Goal: Task Accomplishment & Management: Use online tool/utility

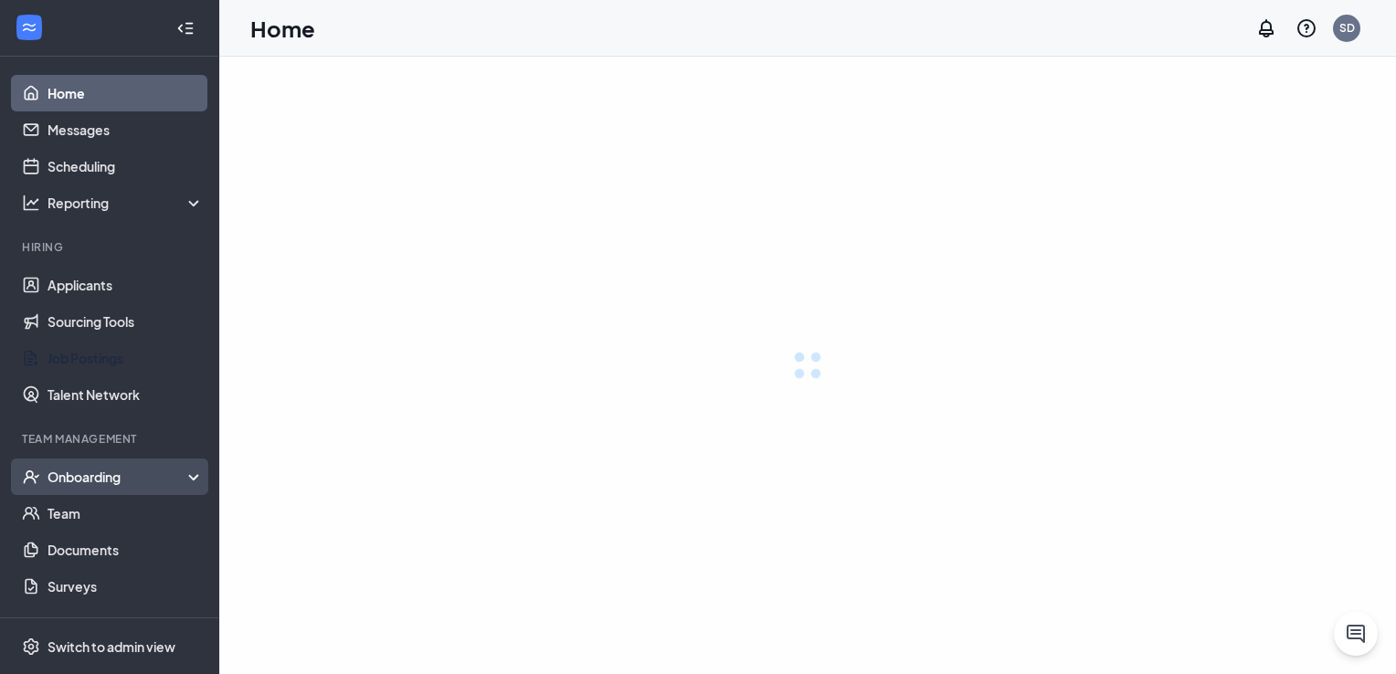
click at [102, 477] on div "Onboarding" at bounding box center [117, 477] width 141 height 18
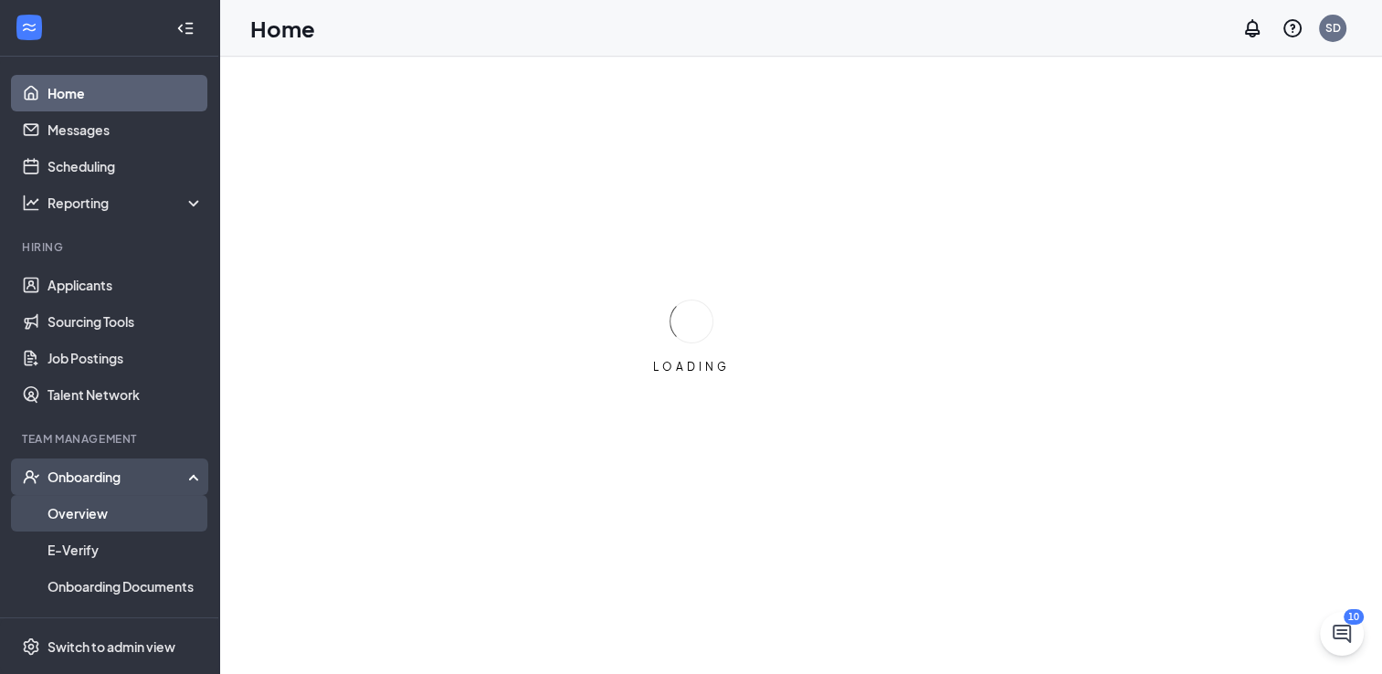
click at [130, 512] on link "Overview" at bounding box center [125, 513] width 156 height 37
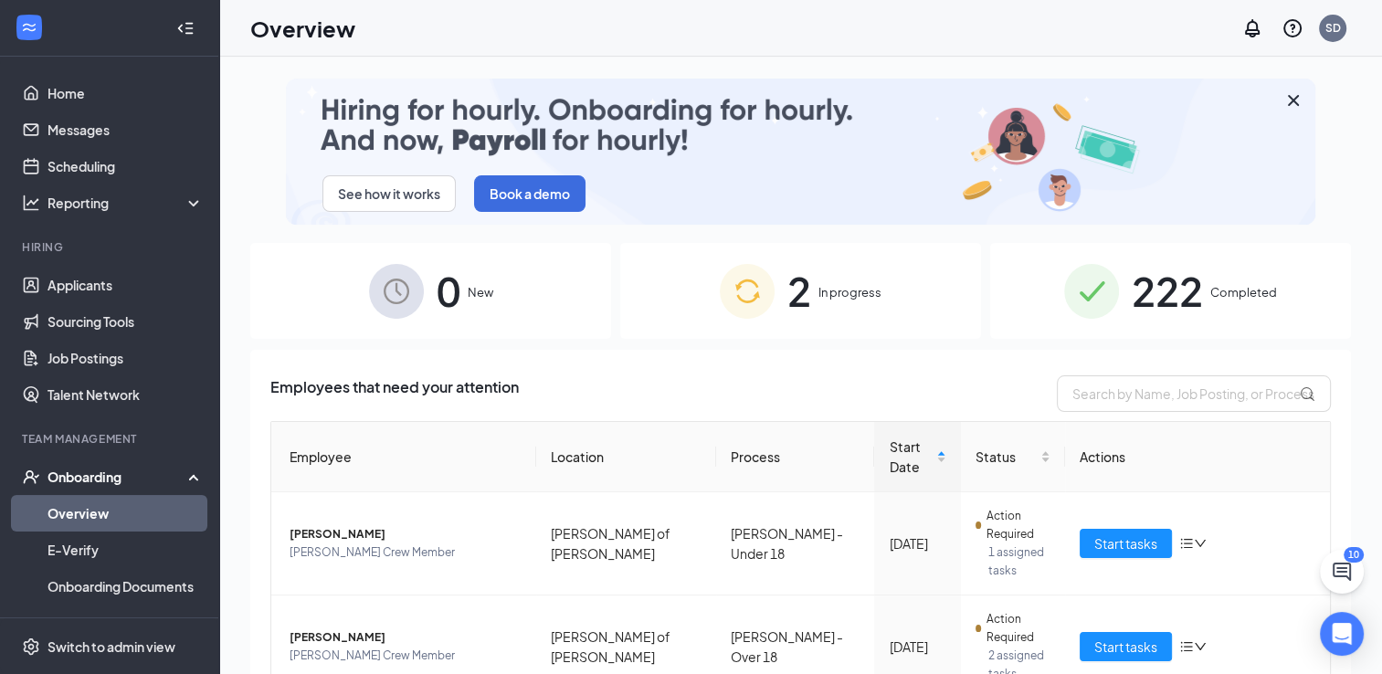
click at [1168, 290] on span "222" at bounding box center [1167, 290] width 71 height 63
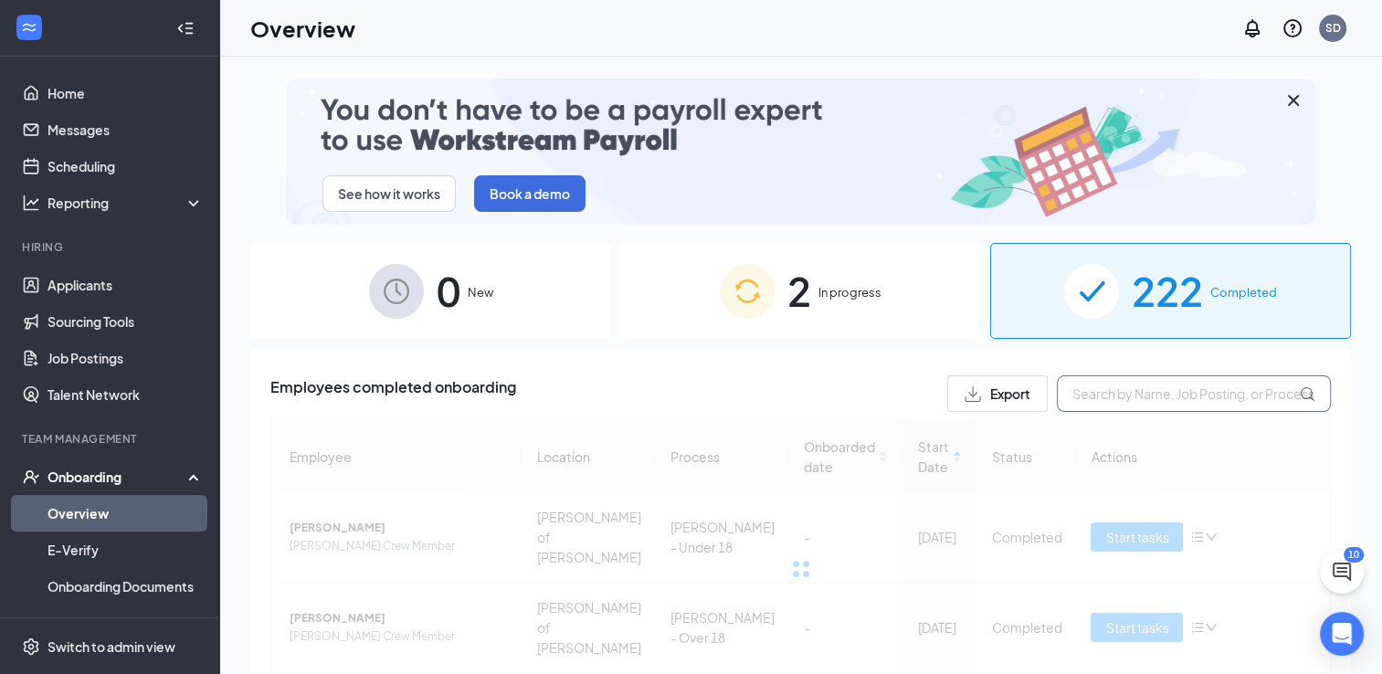
click at [1113, 402] on input "text" at bounding box center [1194, 393] width 274 height 37
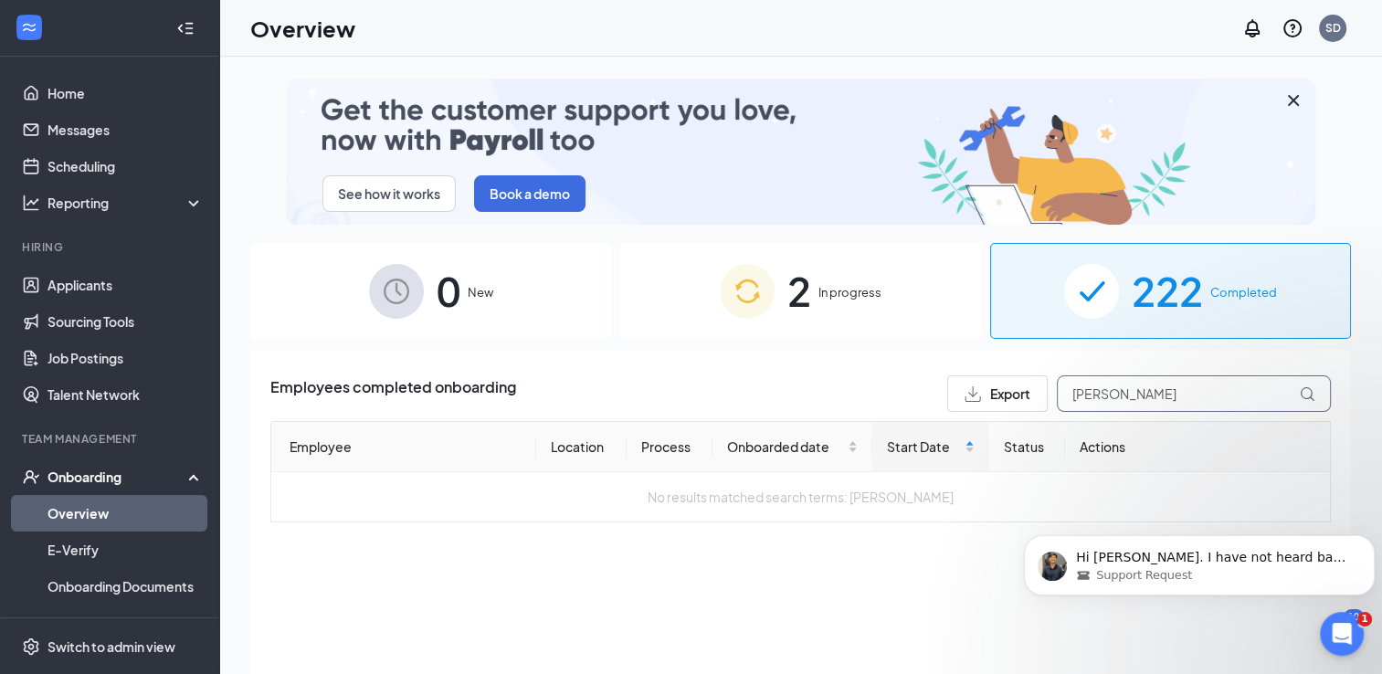
type input "[PERSON_NAME]"
